Goal: Transaction & Acquisition: Obtain resource

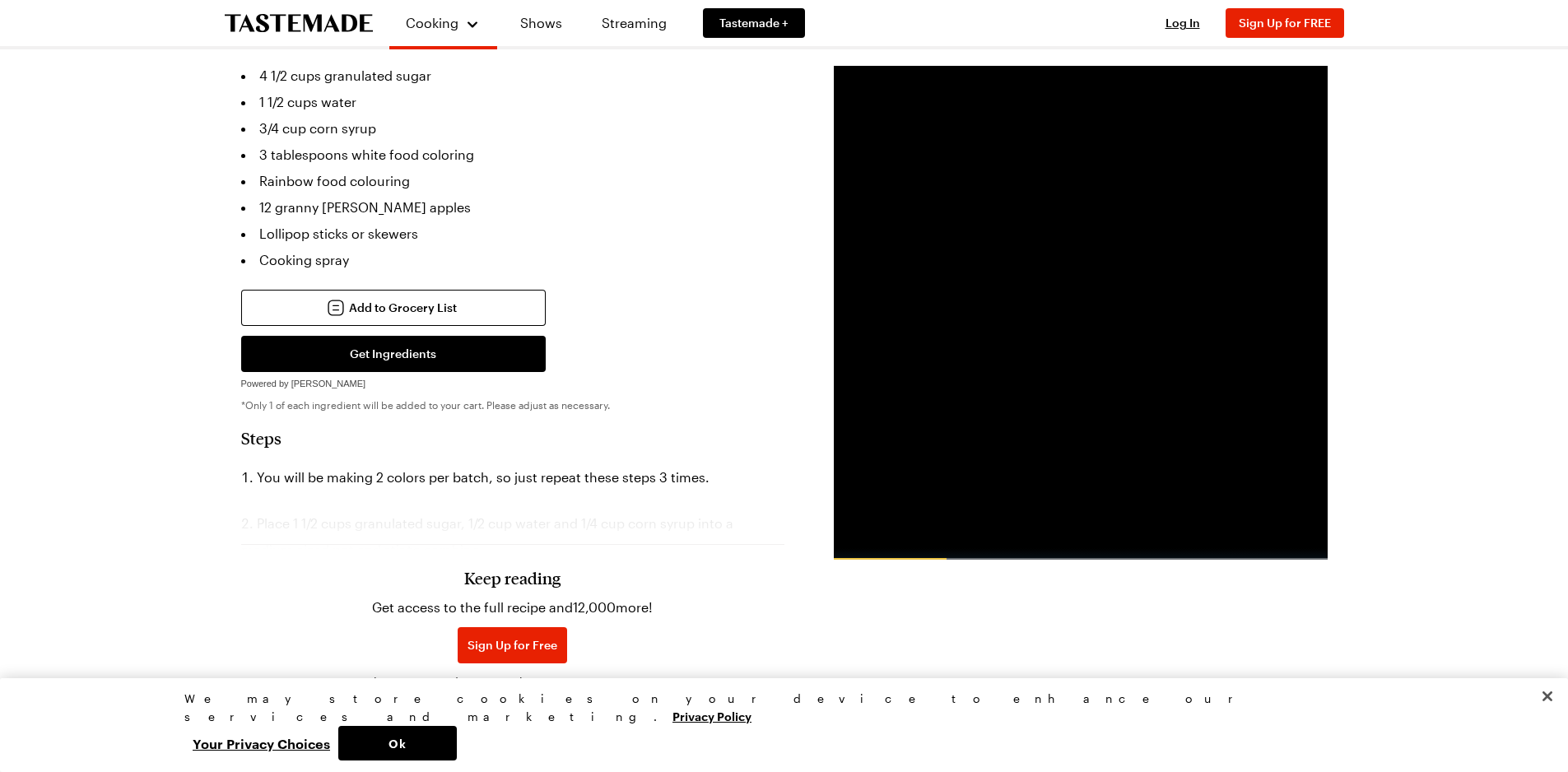
scroll to position [425, 0]
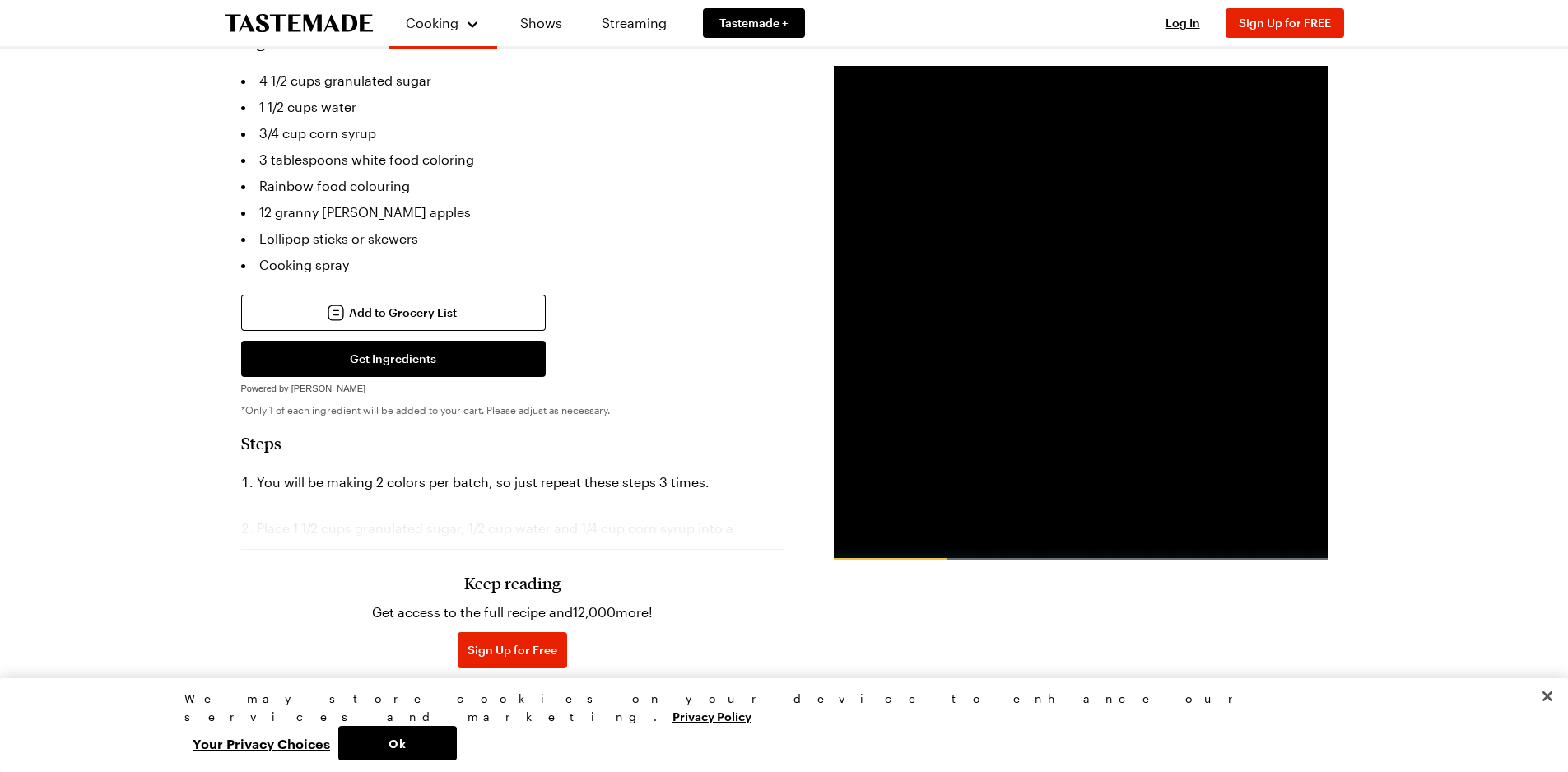
drag, startPoint x: 1575, startPoint y: 54, endPoint x: 1580, endPoint y: 186, distance: 132.1
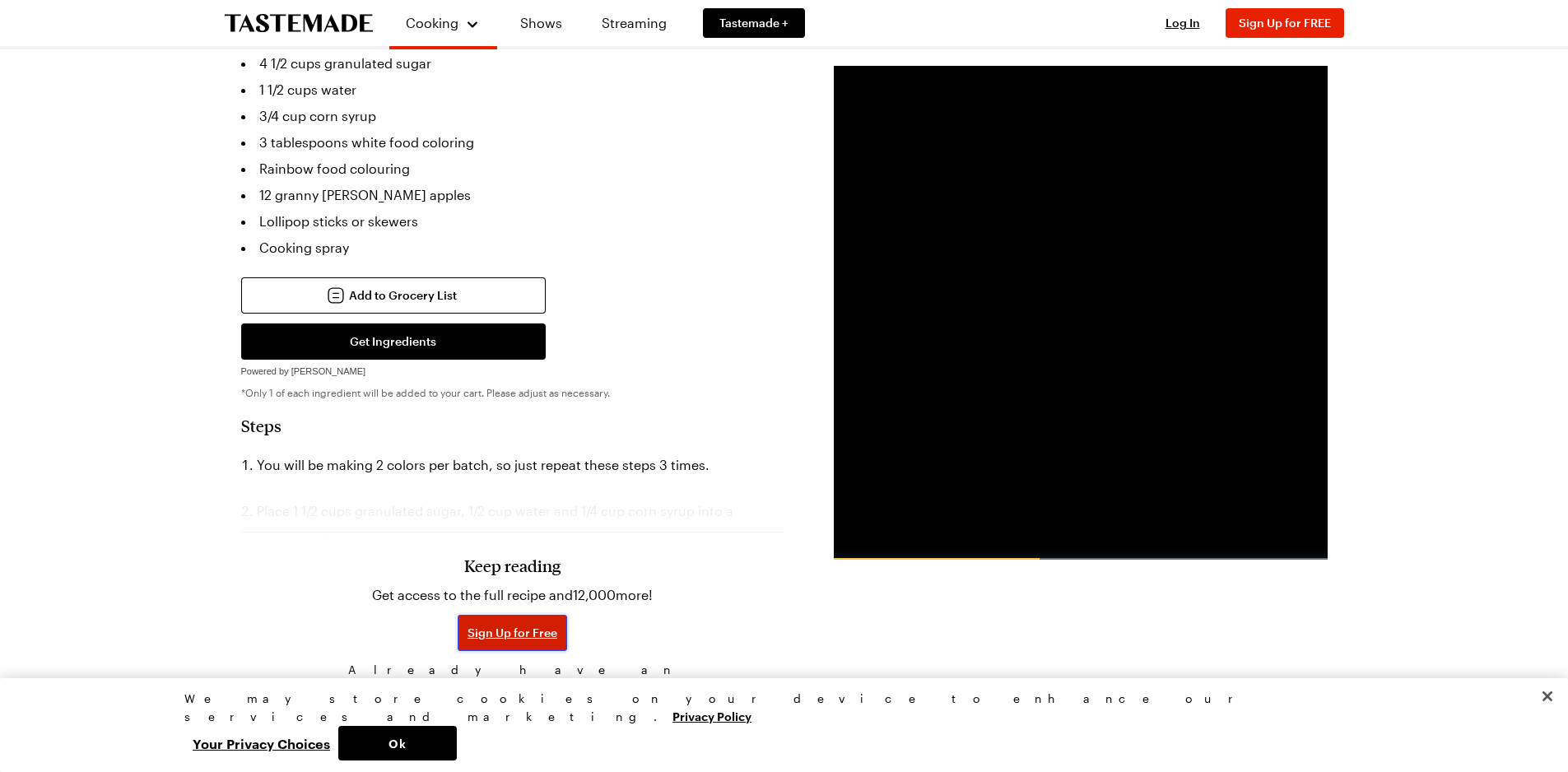
click at [505, 625] on span "Sign Up for Free" at bounding box center [512, 633] width 90 height 17
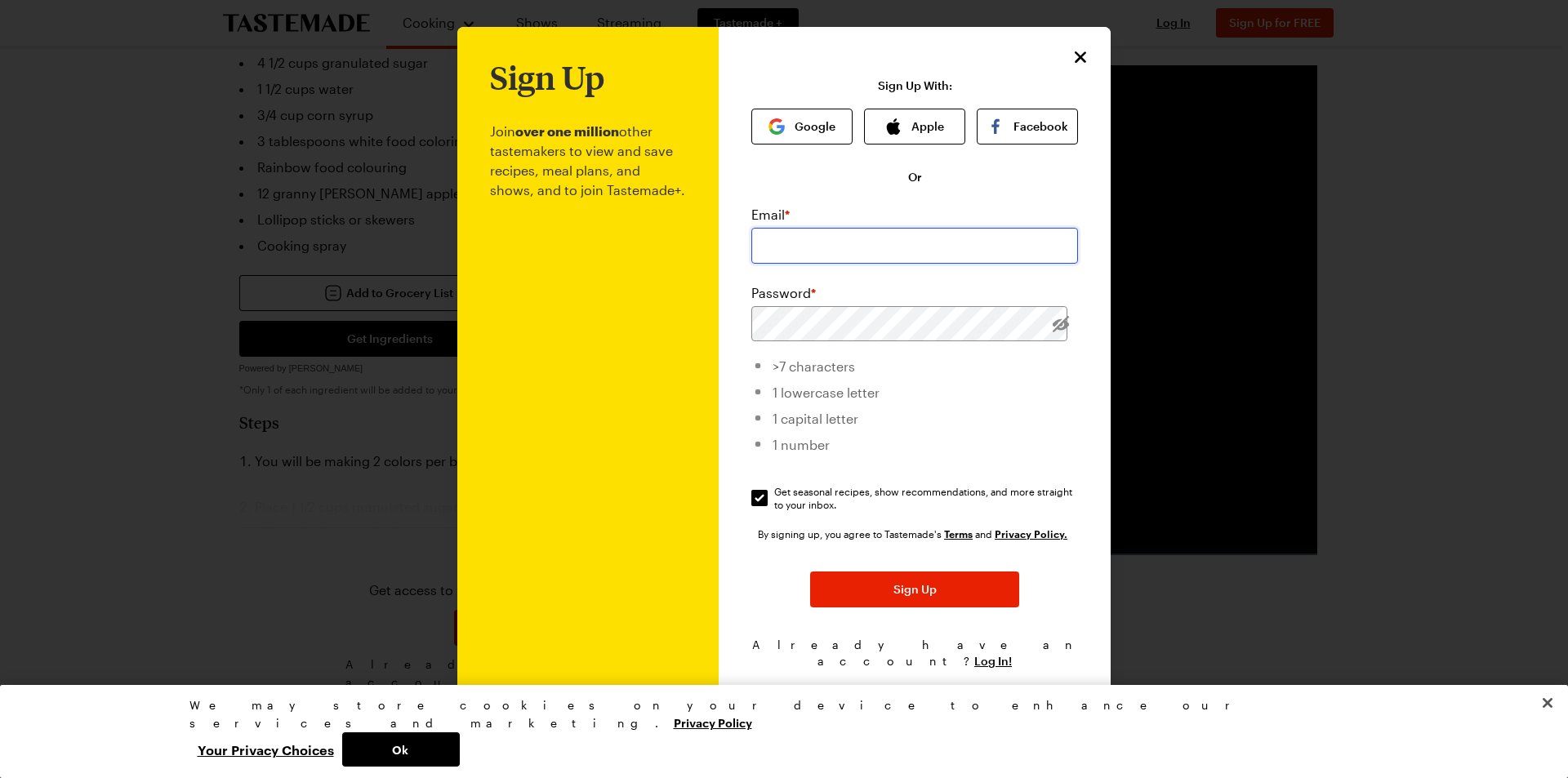
click at [774, 244] on input "email" at bounding box center [915, 246] width 327 height 36
type input "niknad99@aol.com"
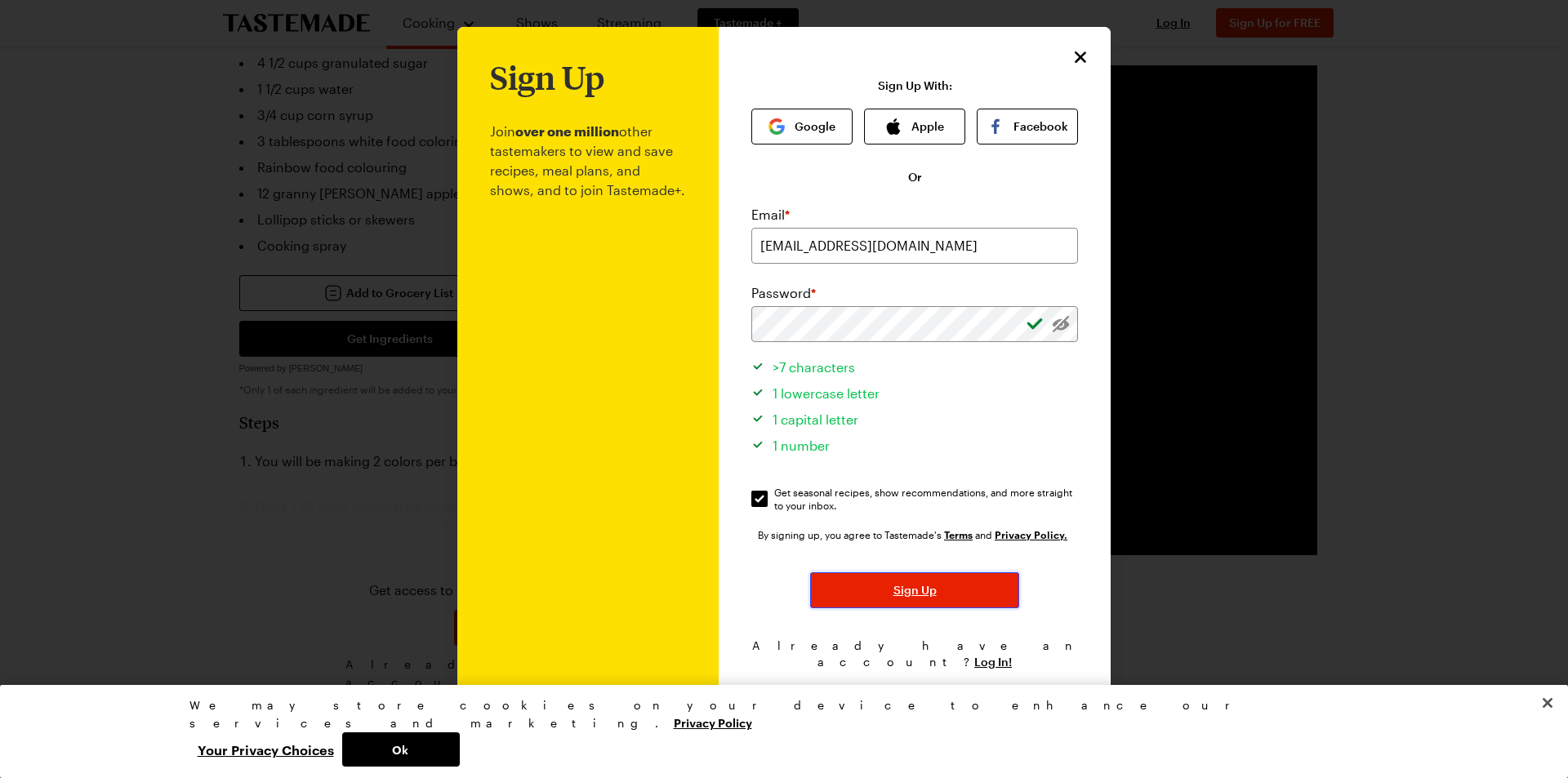
click at [901, 592] on span "Sign Up" at bounding box center [915, 591] width 43 height 17
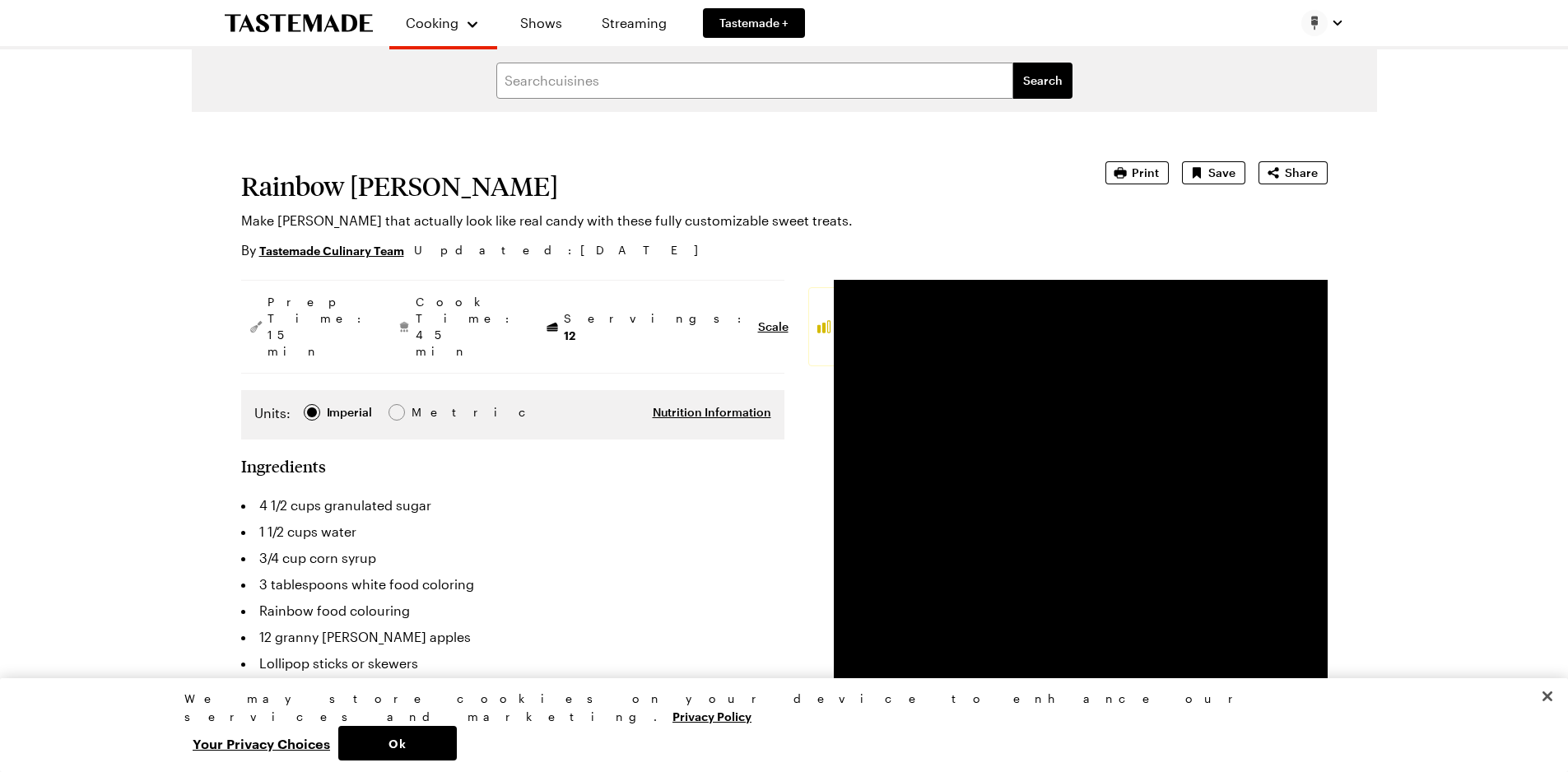
type textarea "x"
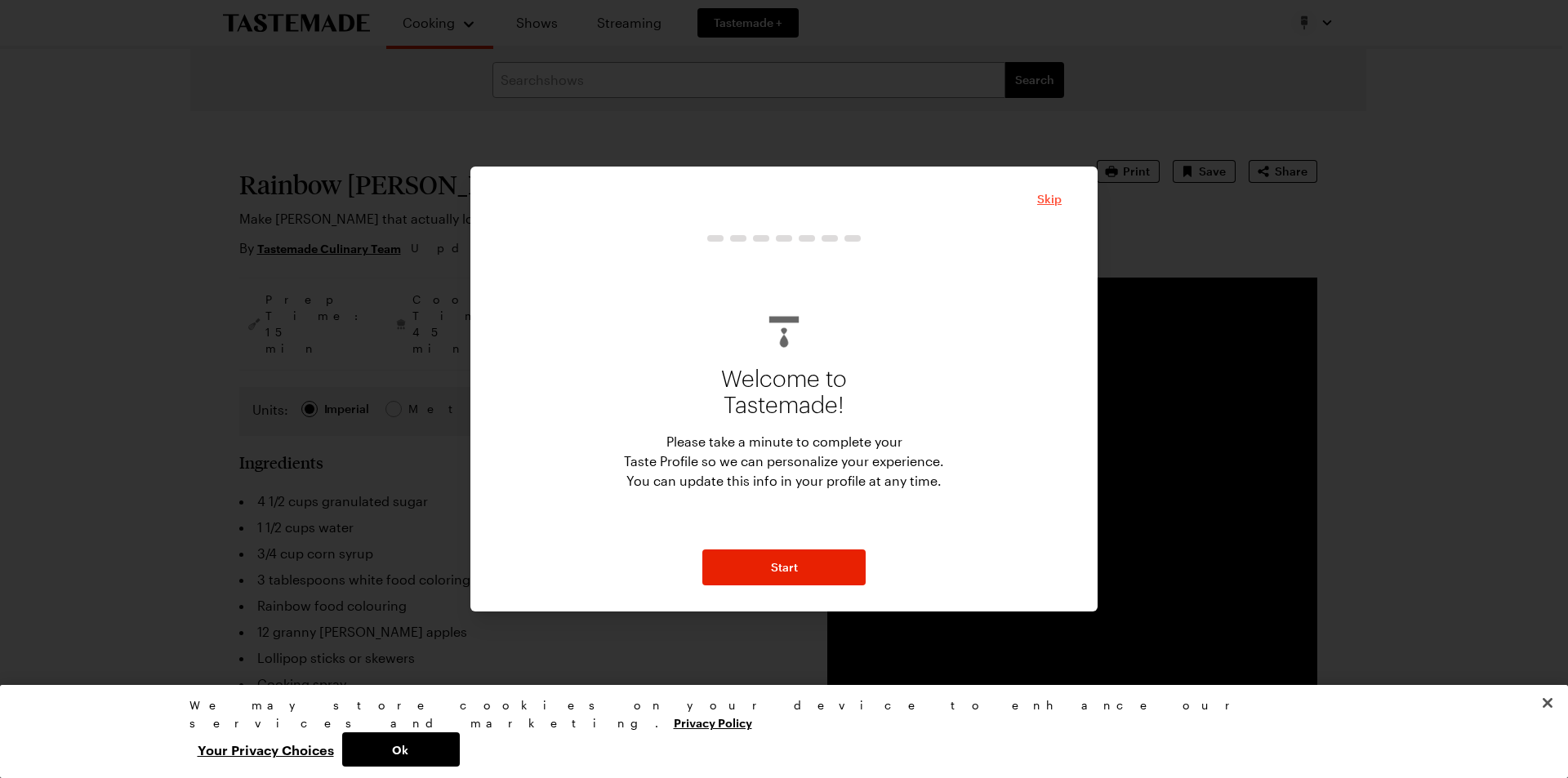
click at [1048, 200] on span "Skip" at bounding box center [1049, 200] width 25 height 17
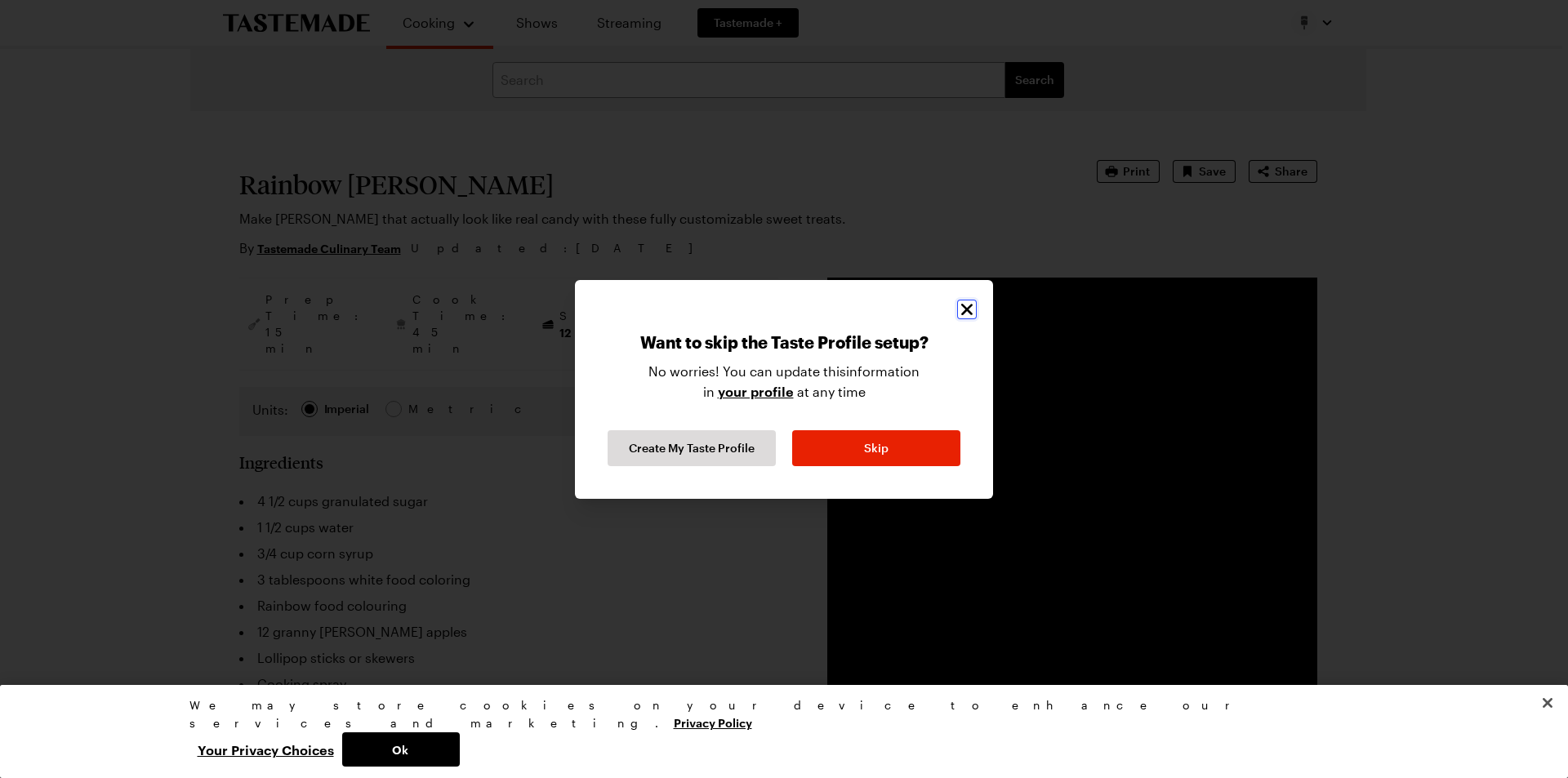
click at [965, 305] on icon "Close" at bounding box center [967, 309] width 20 height 20
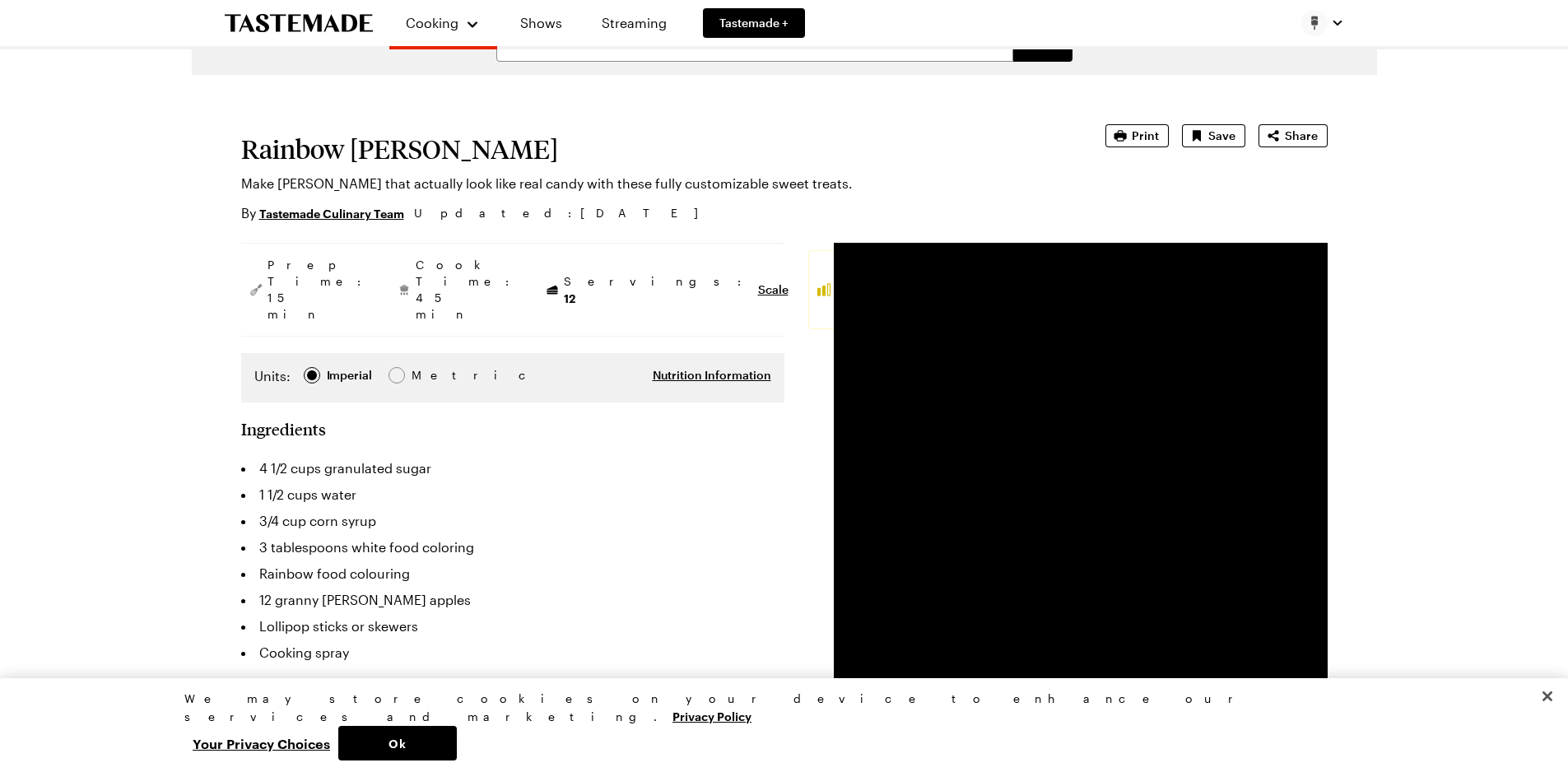
scroll to position [42, 0]
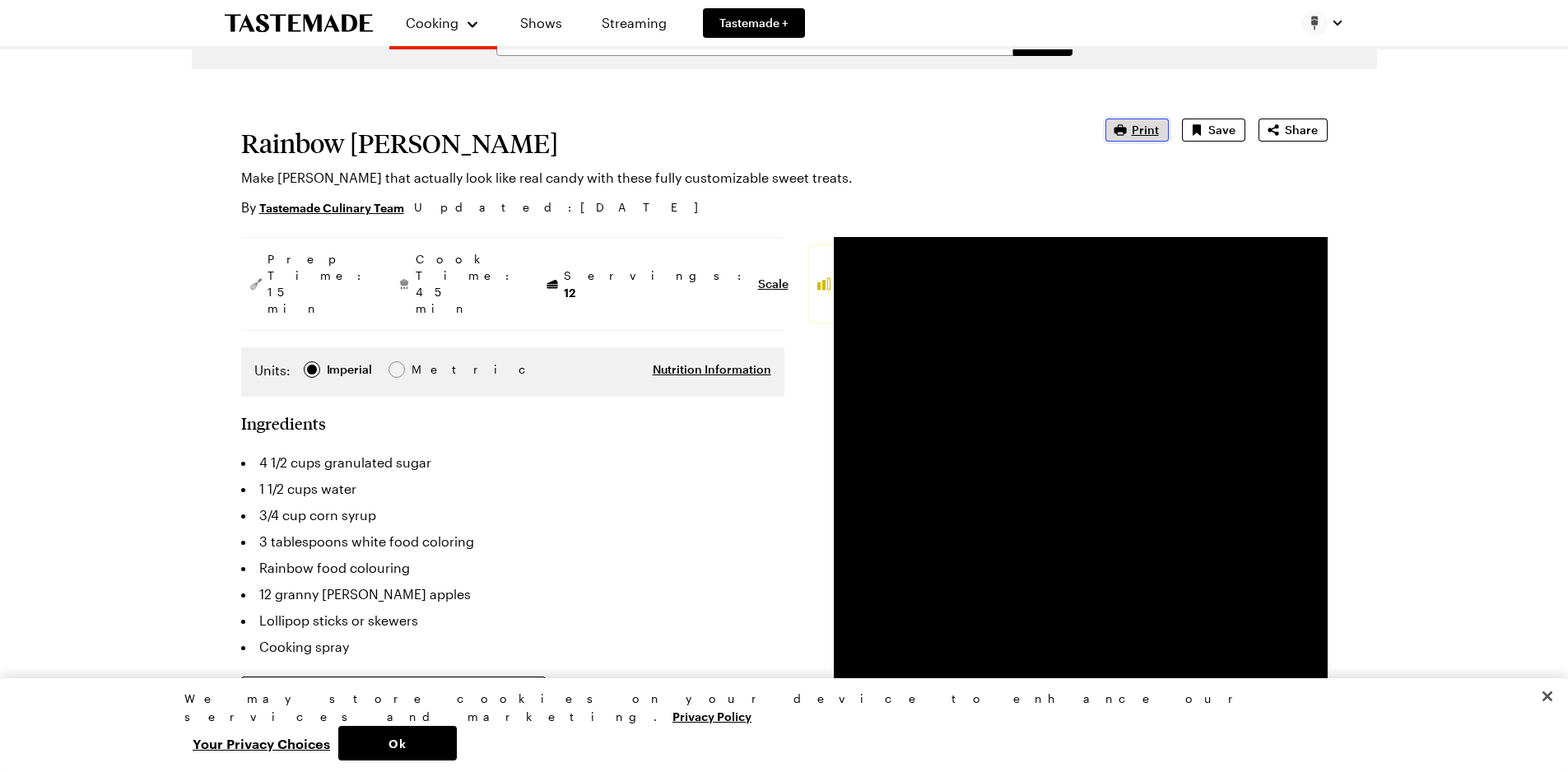
click at [1145, 126] on span "Print" at bounding box center [1145, 130] width 27 height 17
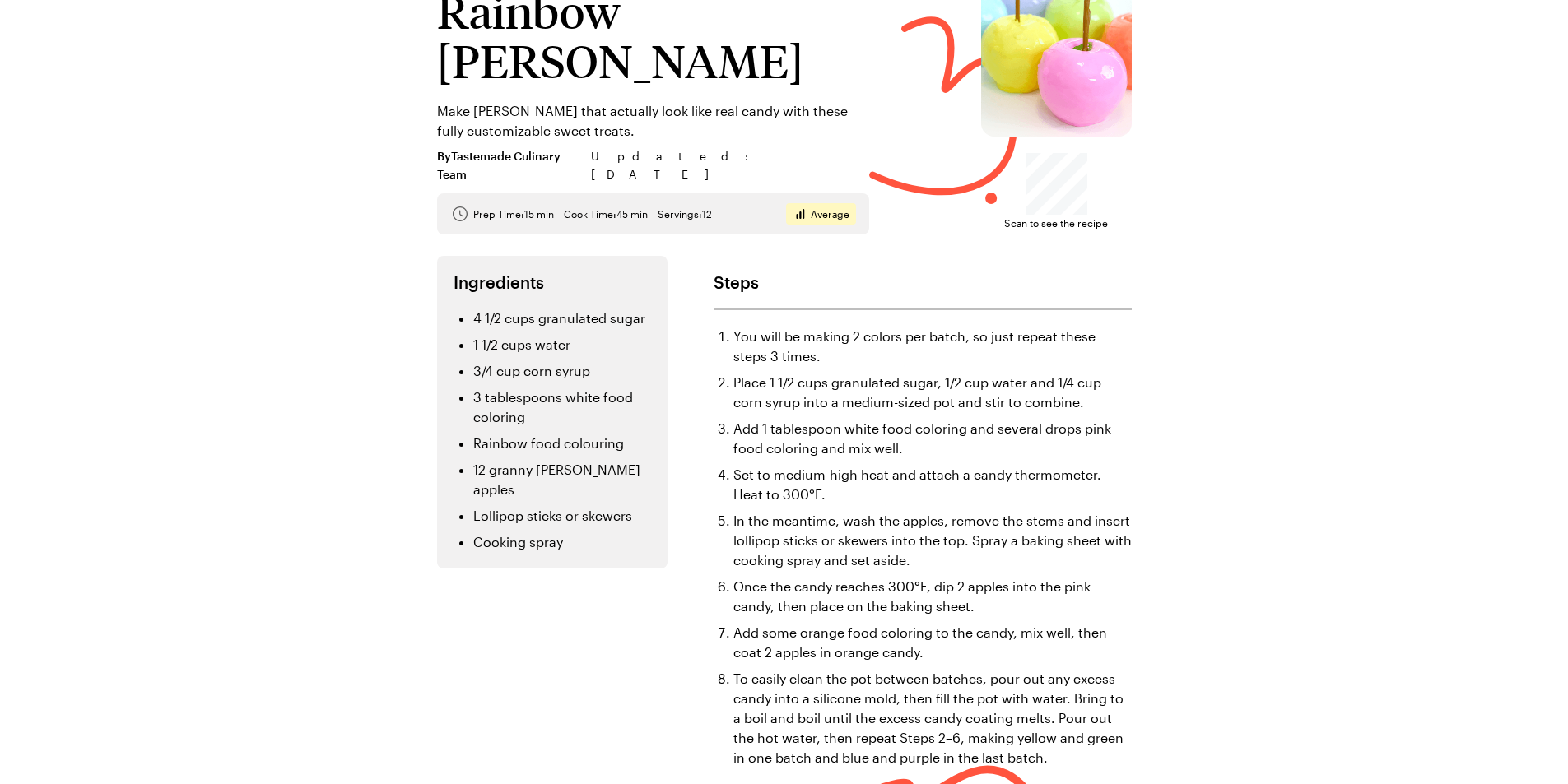
scroll to position [69, 0]
